Goal: Task Accomplishment & Management: Complete application form

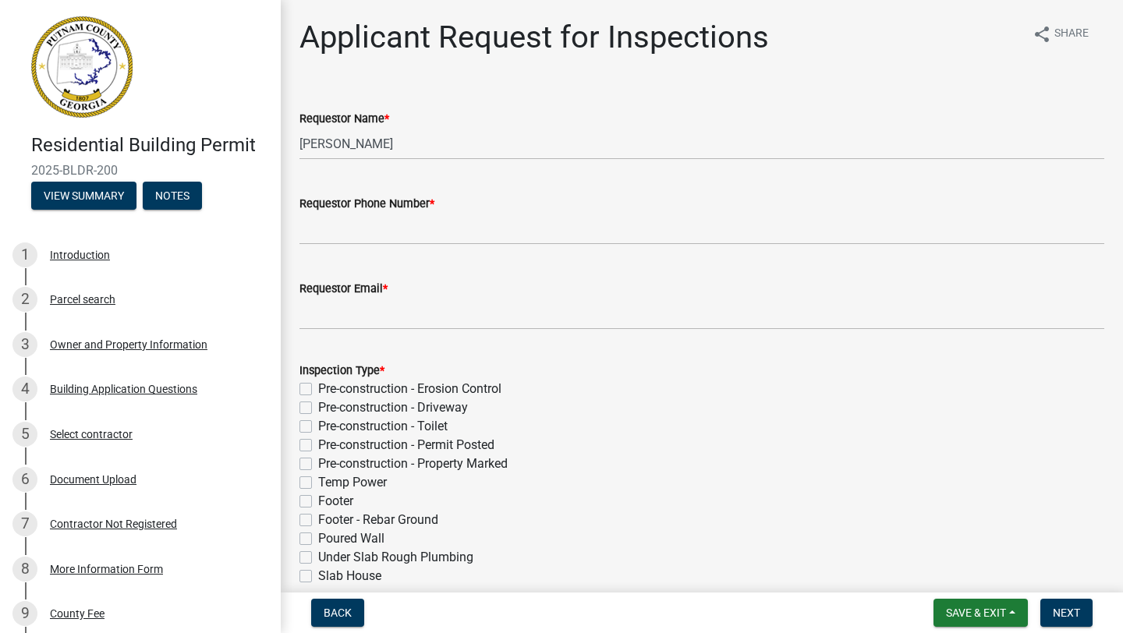
click at [318, 388] on label "Pre-construction - Erosion Control" at bounding box center [409, 389] width 183 height 19
click at [318, 388] on input "Pre-construction - Erosion Control" at bounding box center [323, 385] width 10 height 10
checkbox input "true"
checkbox input "false"
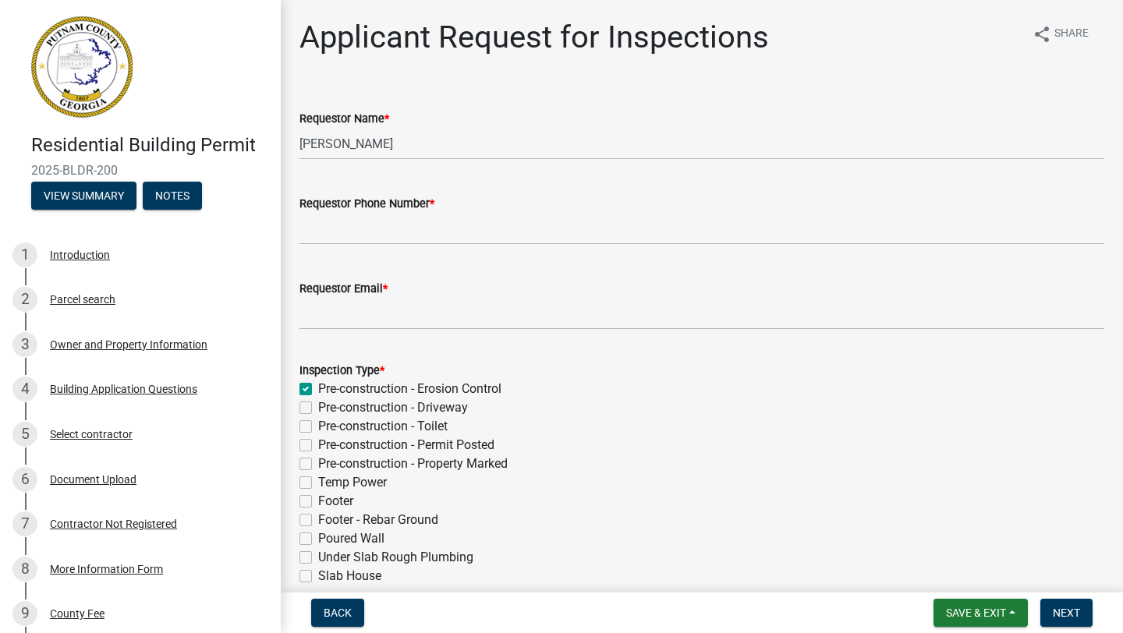
checkbox input "false"
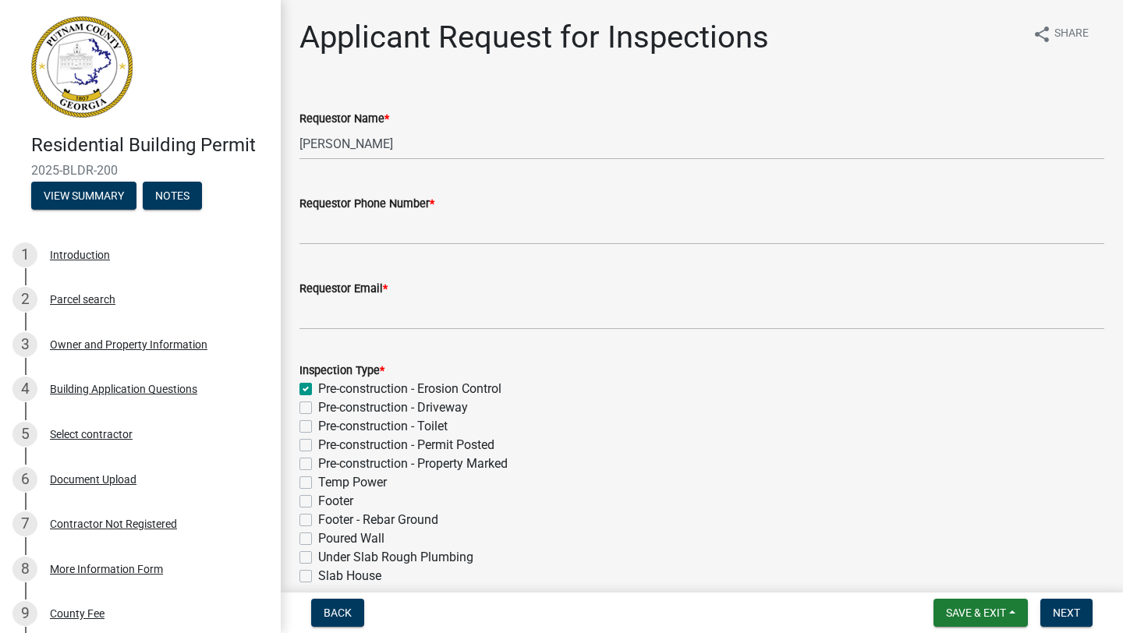
checkbox input "false"
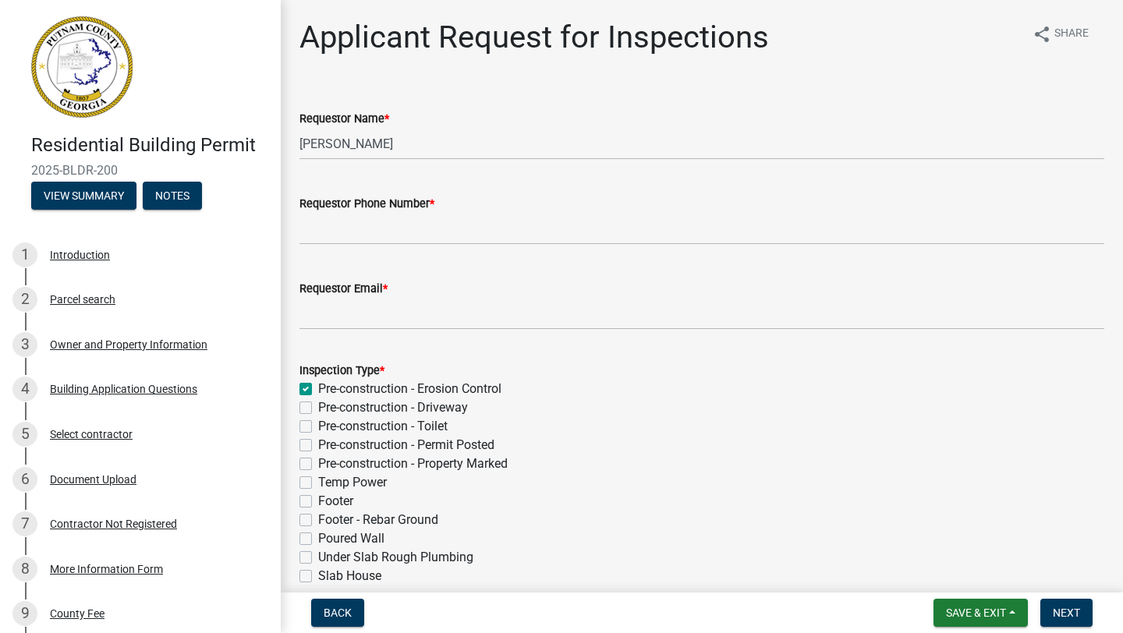
checkbox input "false"
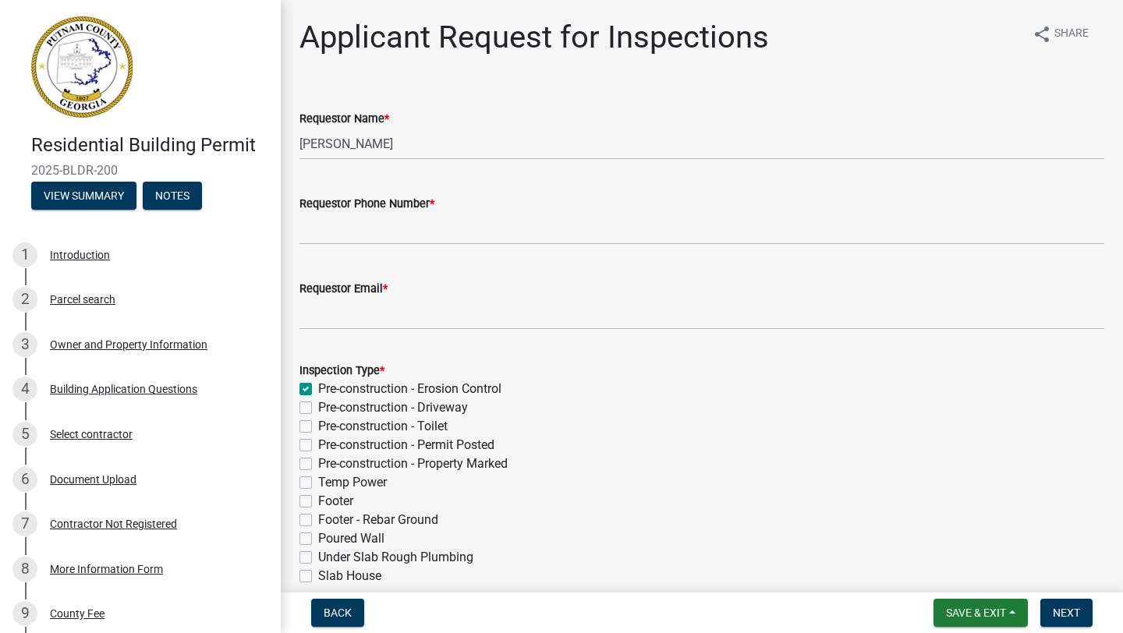
checkbox input "false"
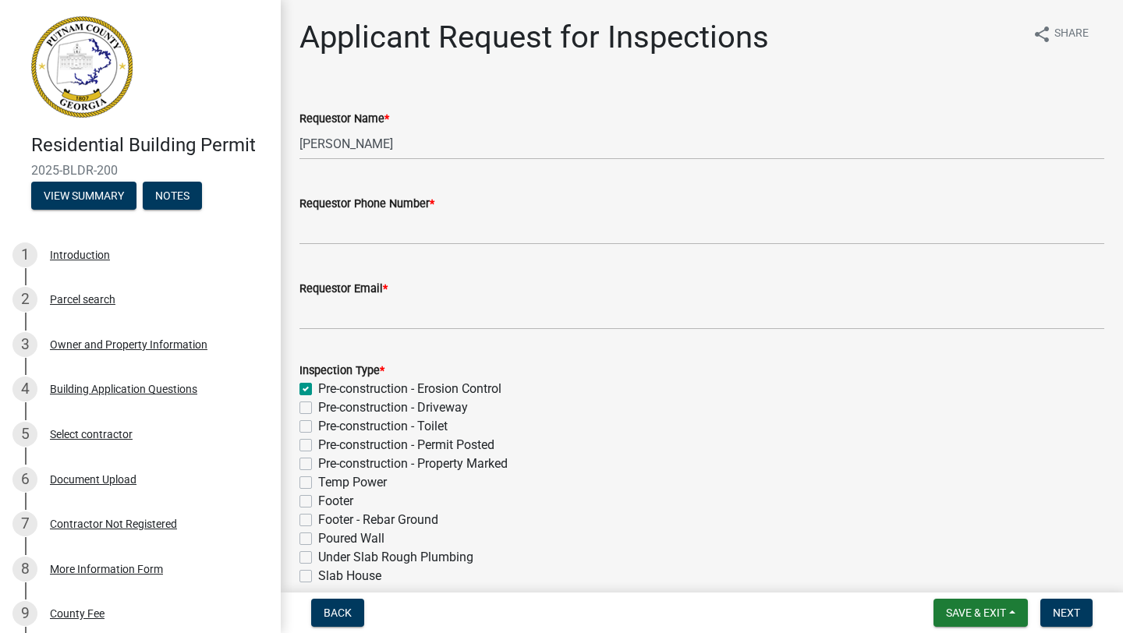
checkbox input "false"
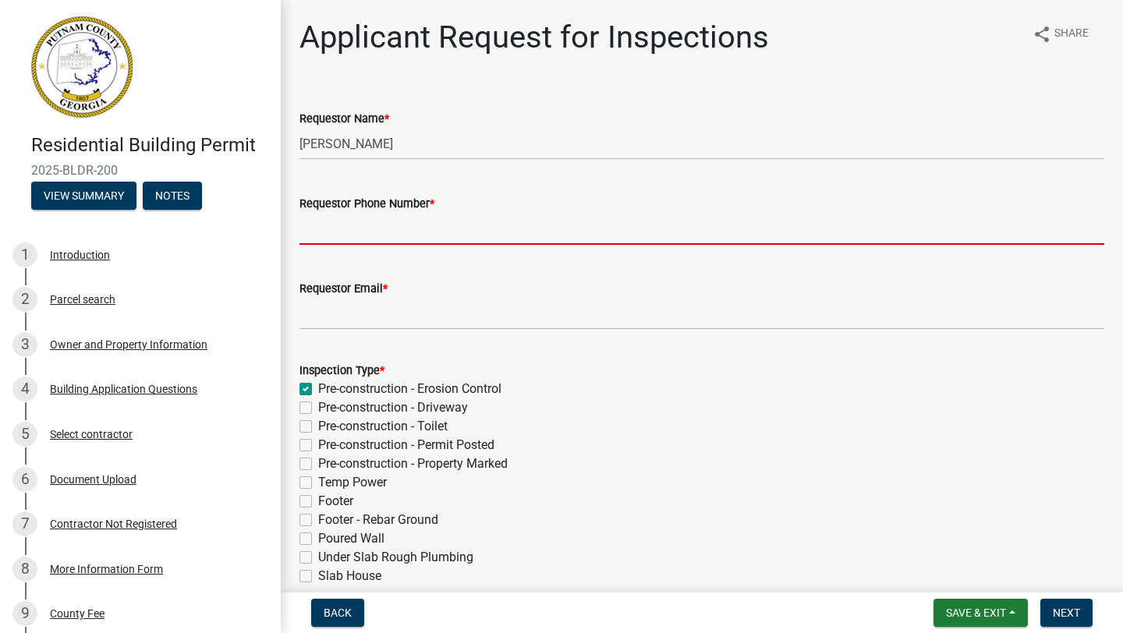
click at [377, 226] on input "Requestor Phone Number *" at bounding box center [701, 229] width 805 height 32
type input "4047805819"
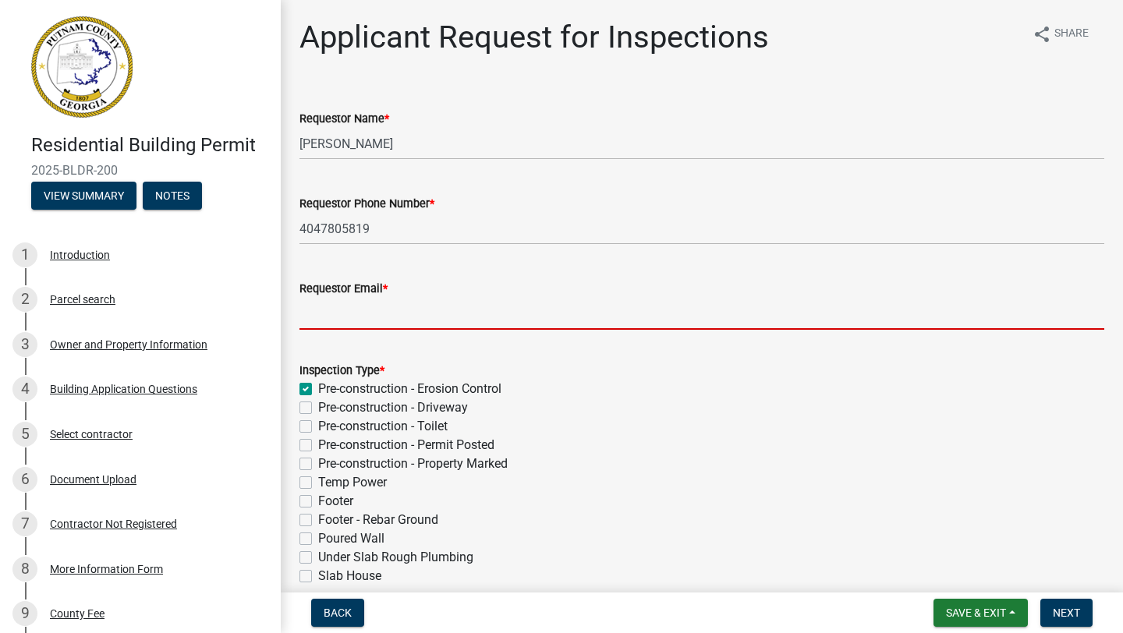
click at [366, 303] on input "Requestor Email *" at bounding box center [701, 314] width 805 height 32
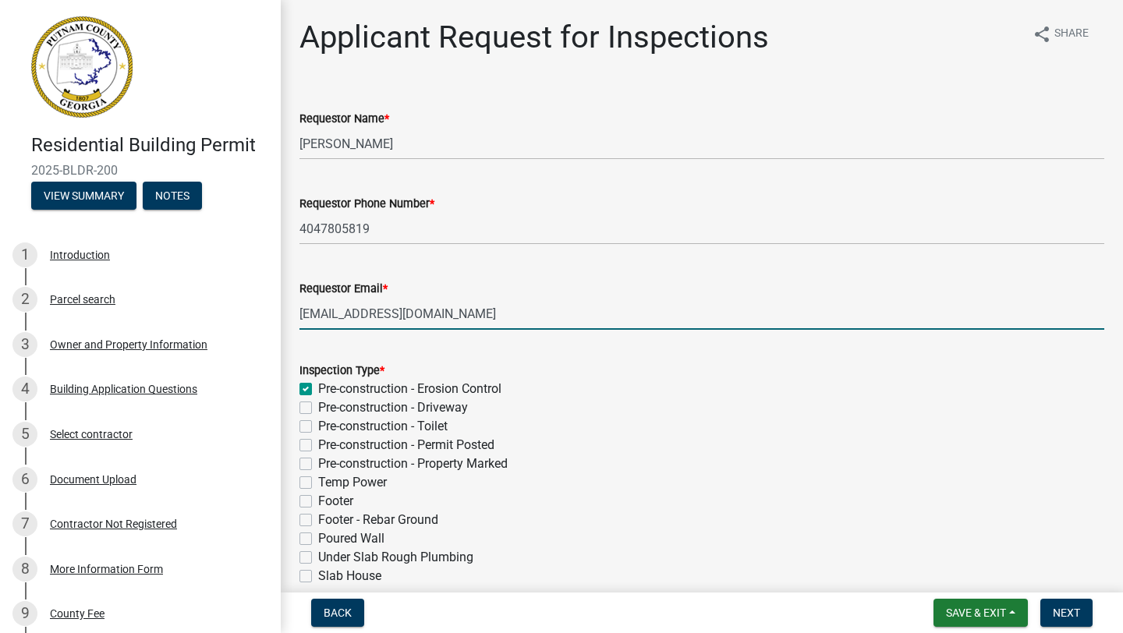
click at [300, 316] on input "[EMAIL_ADDRESS][DOMAIN_NAME]" at bounding box center [701, 314] width 805 height 32
type input "[EMAIL_ADDRESS][DOMAIN_NAME]"
click at [439, 135] on input "[PERSON_NAME]" at bounding box center [701, 144] width 805 height 32
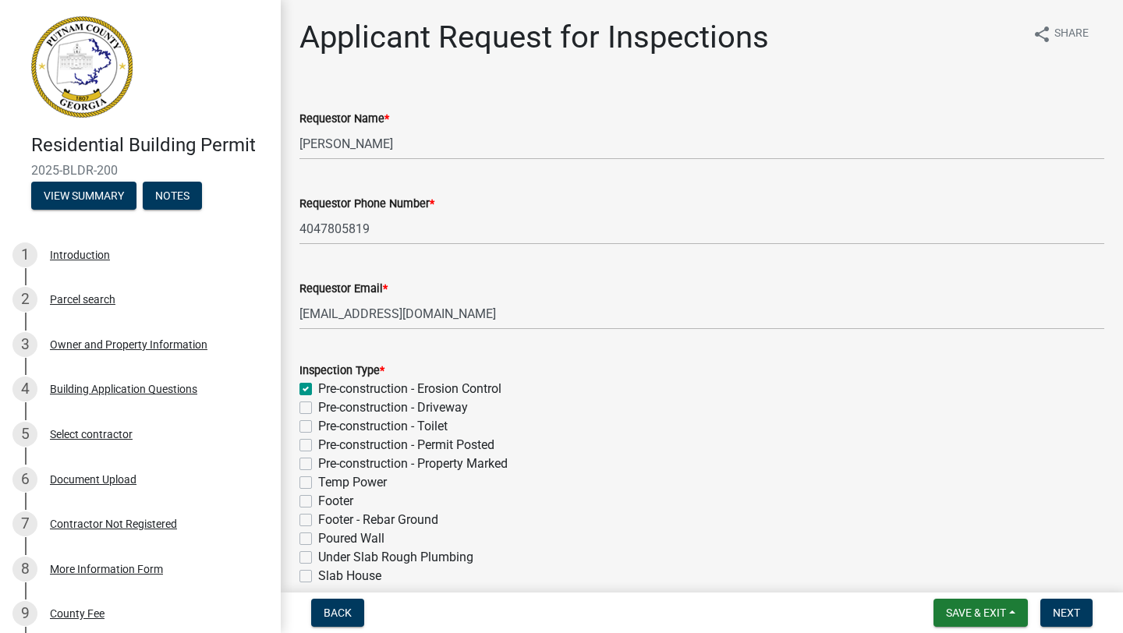
click at [531, 263] on div "Requestor Email * [EMAIL_ADDRESS][DOMAIN_NAME]" at bounding box center [701, 293] width 805 height 73
drag, startPoint x: 428, startPoint y: 145, endPoint x: 265, endPoint y: 129, distance: 163.8
click at [265, 129] on div "Residential Building Permit 2025-BLDR-200 View Summary Notes 1 Introduction 2 P…" at bounding box center [561, 316] width 1123 height 633
type input "[PERSON_NAME]"
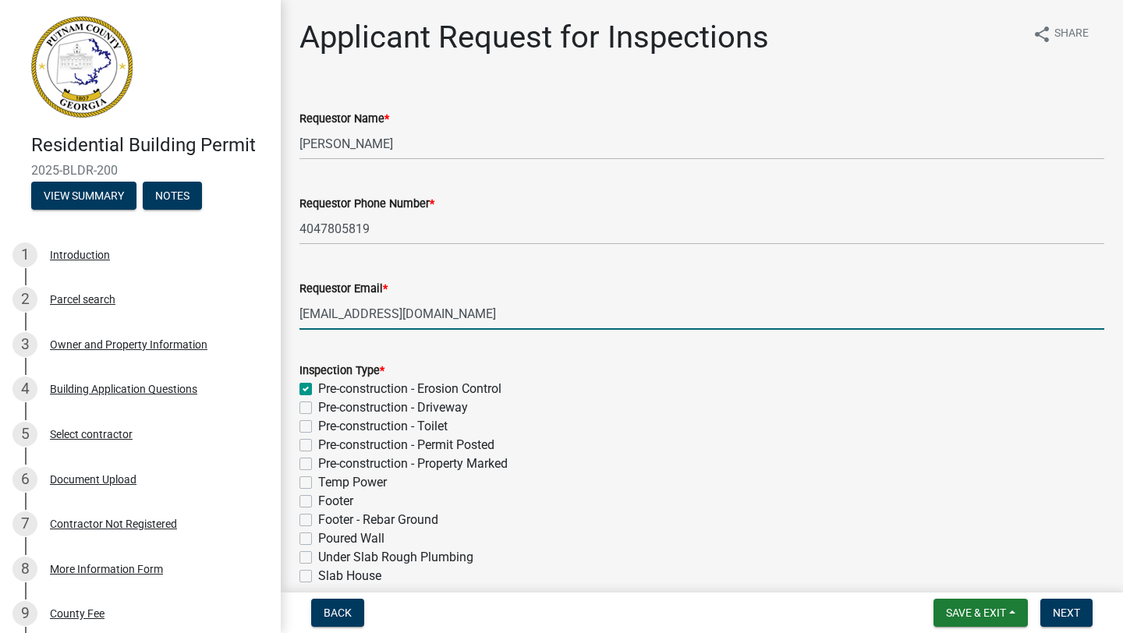
click at [456, 314] on input "[EMAIL_ADDRESS][DOMAIN_NAME]" at bounding box center [701, 314] width 805 height 32
click at [301, 311] on input "[EMAIL_ADDRESS][DOMAIN_NAME]" at bounding box center [701, 314] width 805 height 32
type input "[EMAIL_ADDRESS][DOMAIN_NAME]"
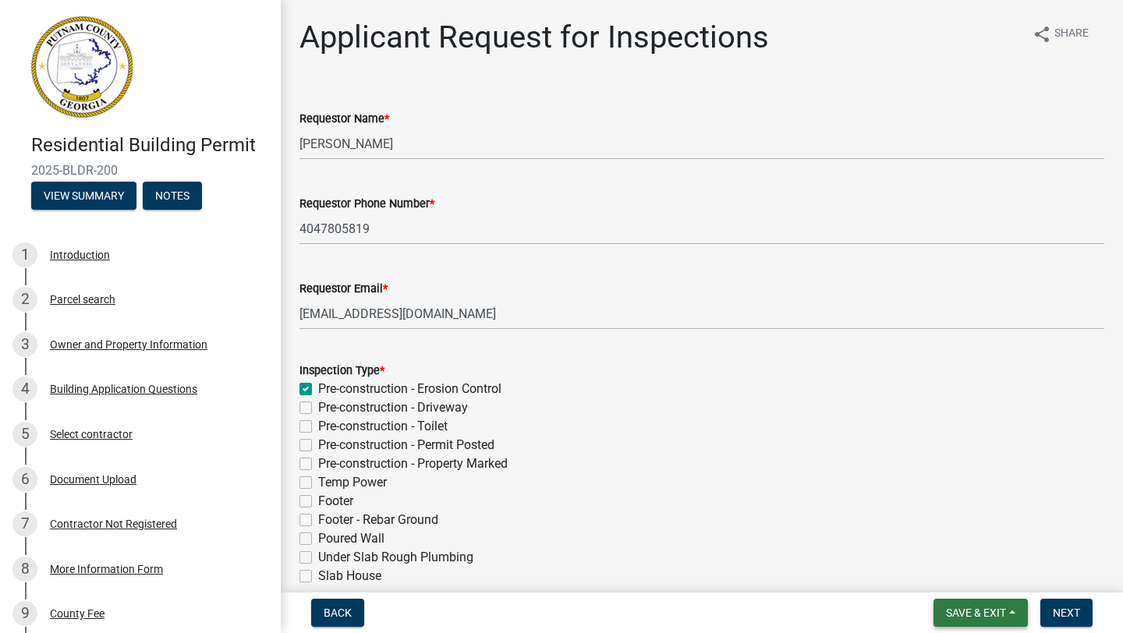
click at [987, 608] on span "Save & Exit" at bounding box center [976, 613] width 60 height 12
click at [968, 526] on button "Save" at bounding box center [965, 534] width 125 height 37
click at [1056, 610] on span "Next" at bounding box center [1066, 613] width 27 height 12
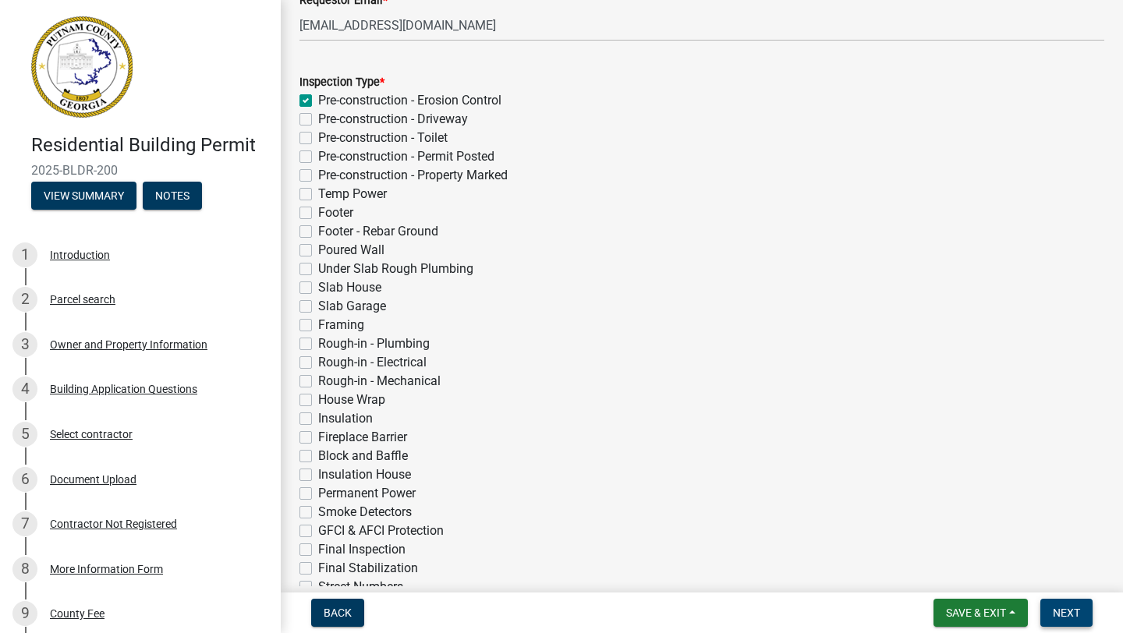
scroll to position [636, 0]
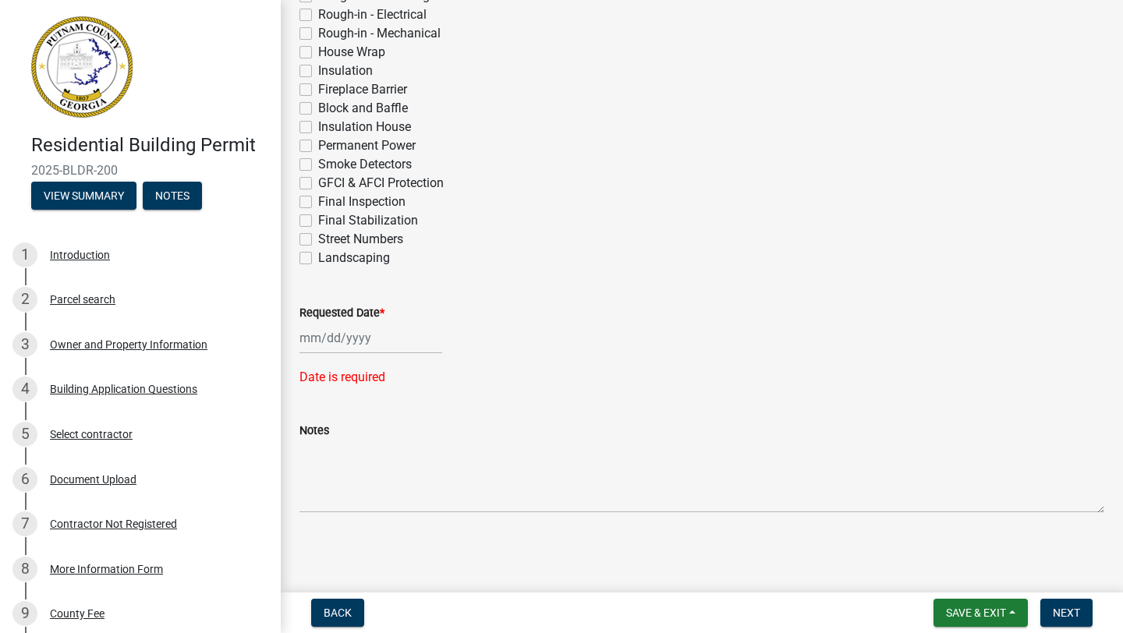
click at [334, 336] on div at bounding box center [370, 338] width 143 height 32
select select "8"
select select "2025"
click at [444, 300] on div "Requested Date * [PERSON_NAME] Apr [PERSON_NAME][DATE] Sep Oct Nov [DATE] 1526 …" at bounding box center [701, 317] width 805 height 73
click at [310, 338] on div at bounding box center [370, 338] width 143 height 32
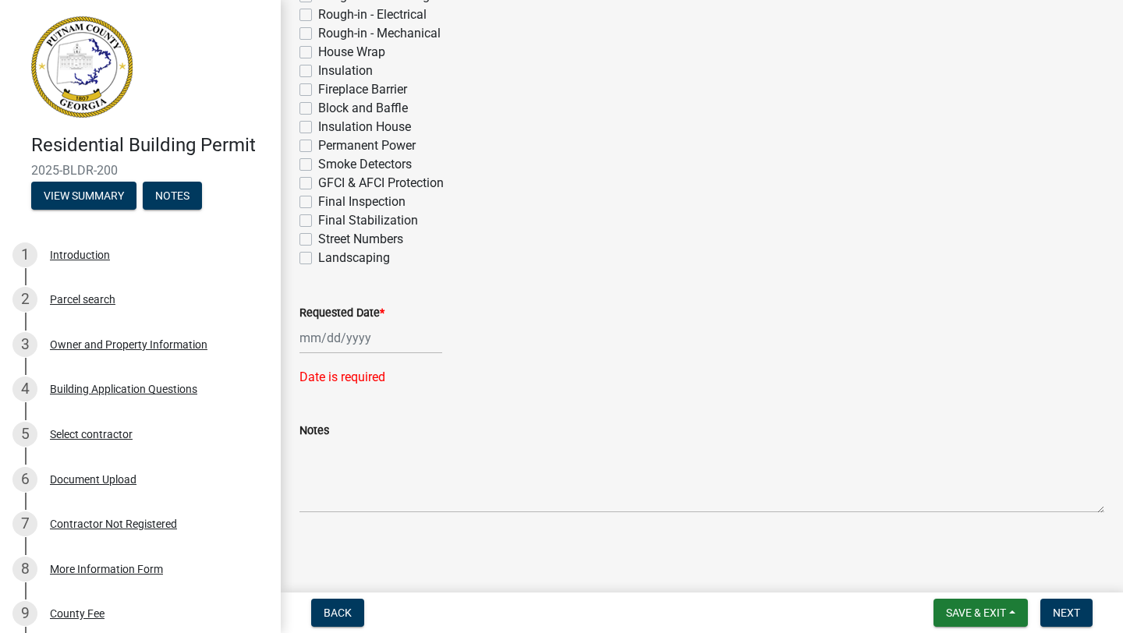
select select "8"
select select "2025"
click at [418, 494] on div "22" at bounding box center [414, 495] width 25 height 25
type input "[DATE]"
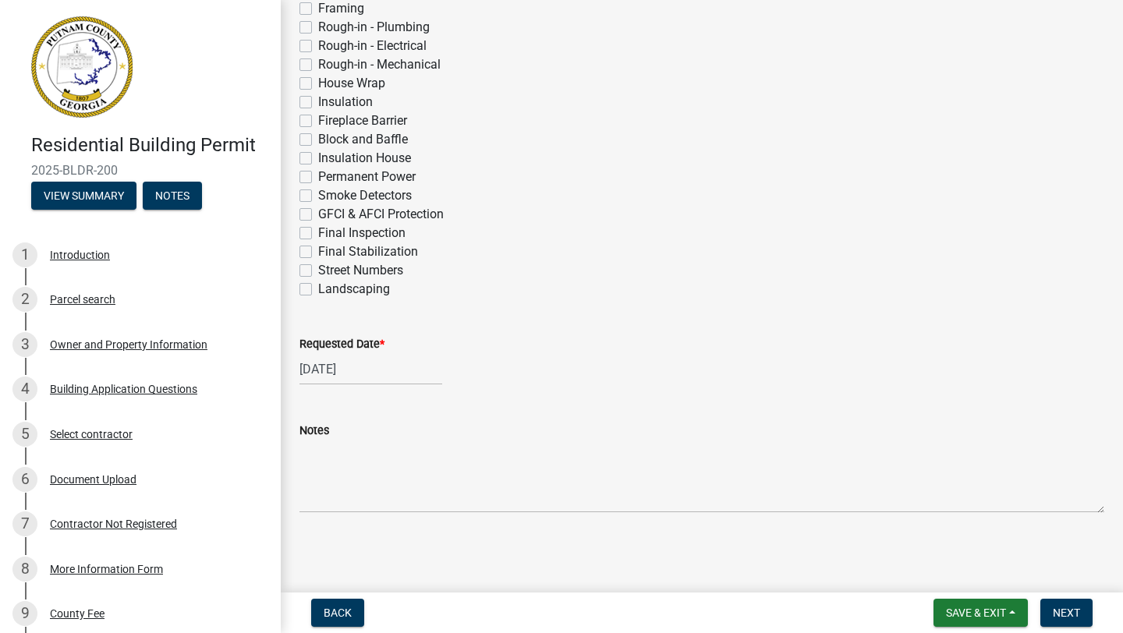
scroll to position [605, 0]
click at [1076, 614] on span "Next" at bounding box center [1066, 613] width 27 height 12
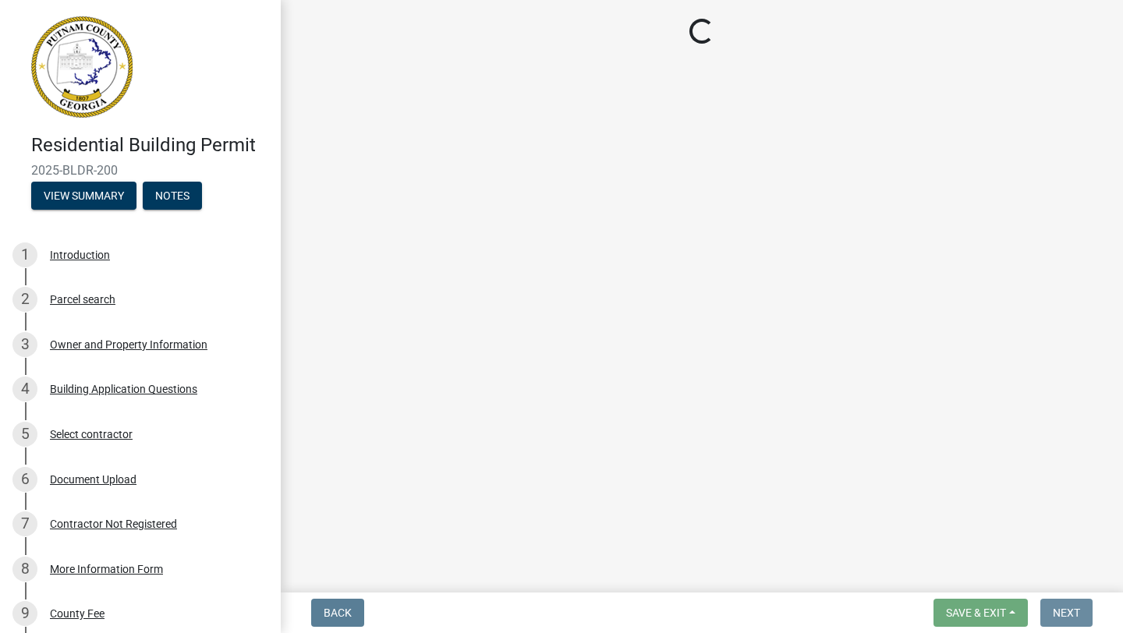
scroll to position [0, 0]
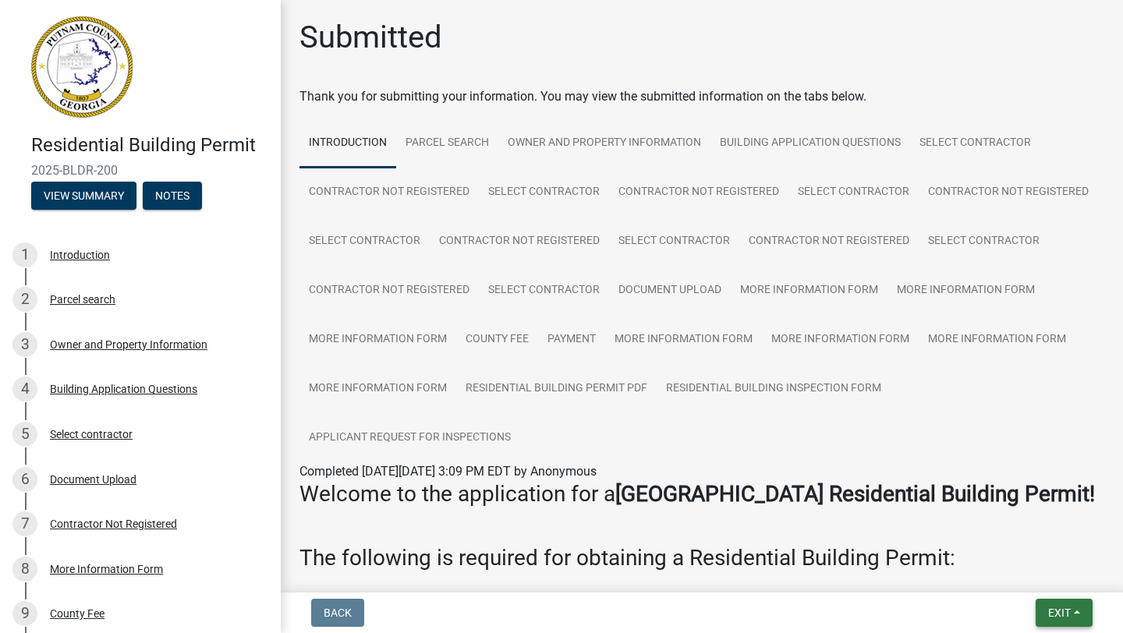
click at [1060, 615] on span "Exit" at bounding box center [1059, 613] width 23 height 12
